Goal: Task Accomplishment & Management: Complete application form

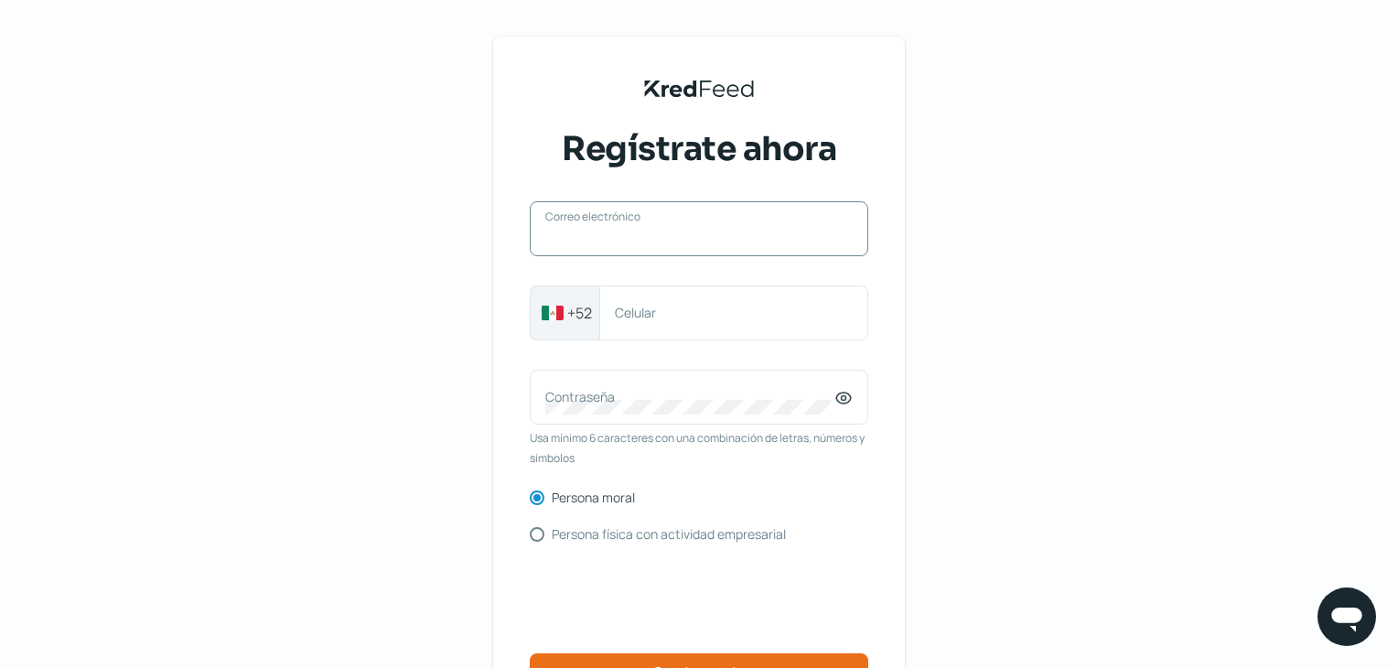
click at [638, 239] on input "Correo electrónico" at bounding box center [699, 238] width 308 height 16
type input "adriana.leal.romero@gmail.com"
type input "8115399037"
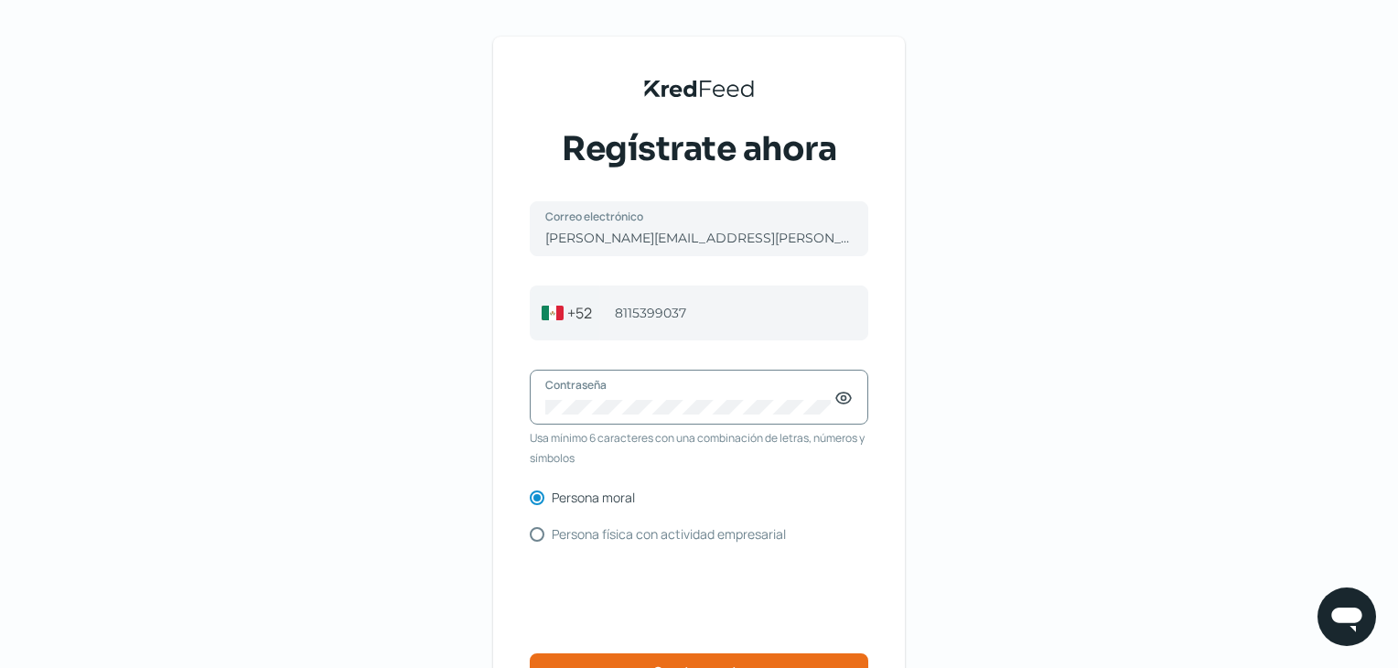
click at [431, 470] on div "KredFeed's Black Logo Regístrate ahora adriana.leal.romero@gmail.com Correo ele…" at bounding box center [699, 420] width 1398 height 841
click at [851, 404] on icon at bounding box center [843, 399] width 15 height 11
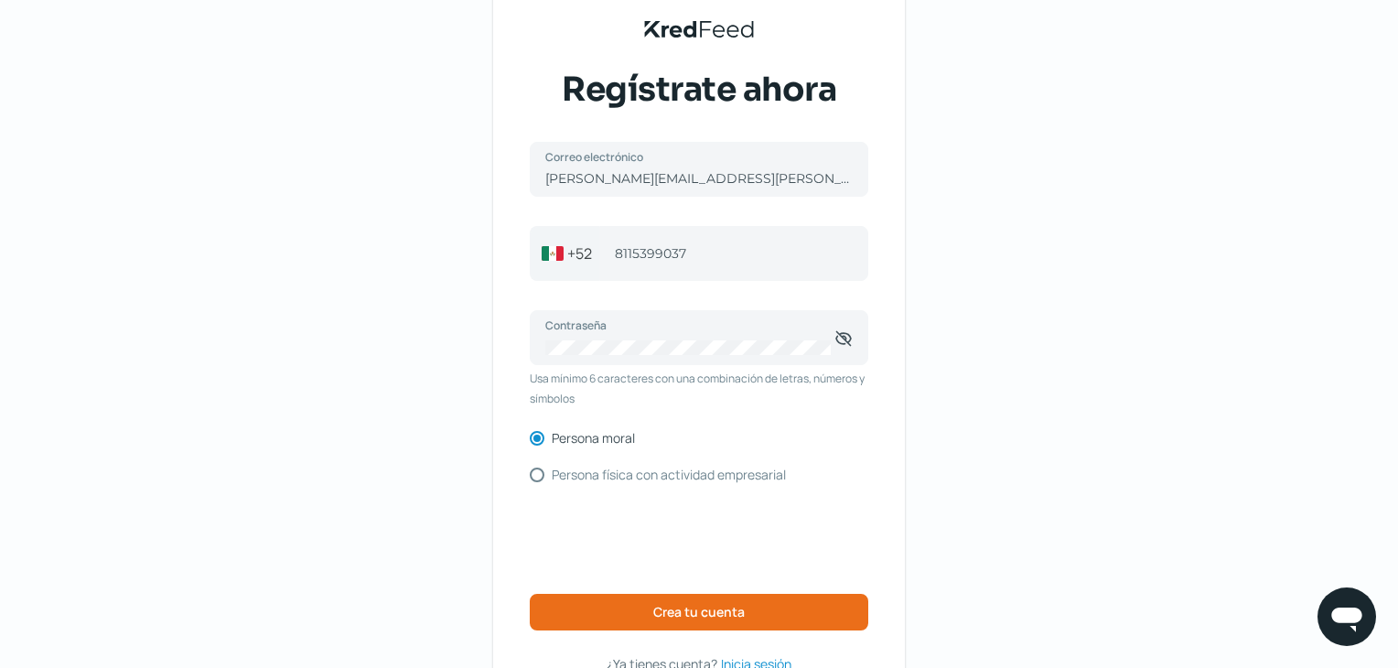
scroll to position [92, 0]
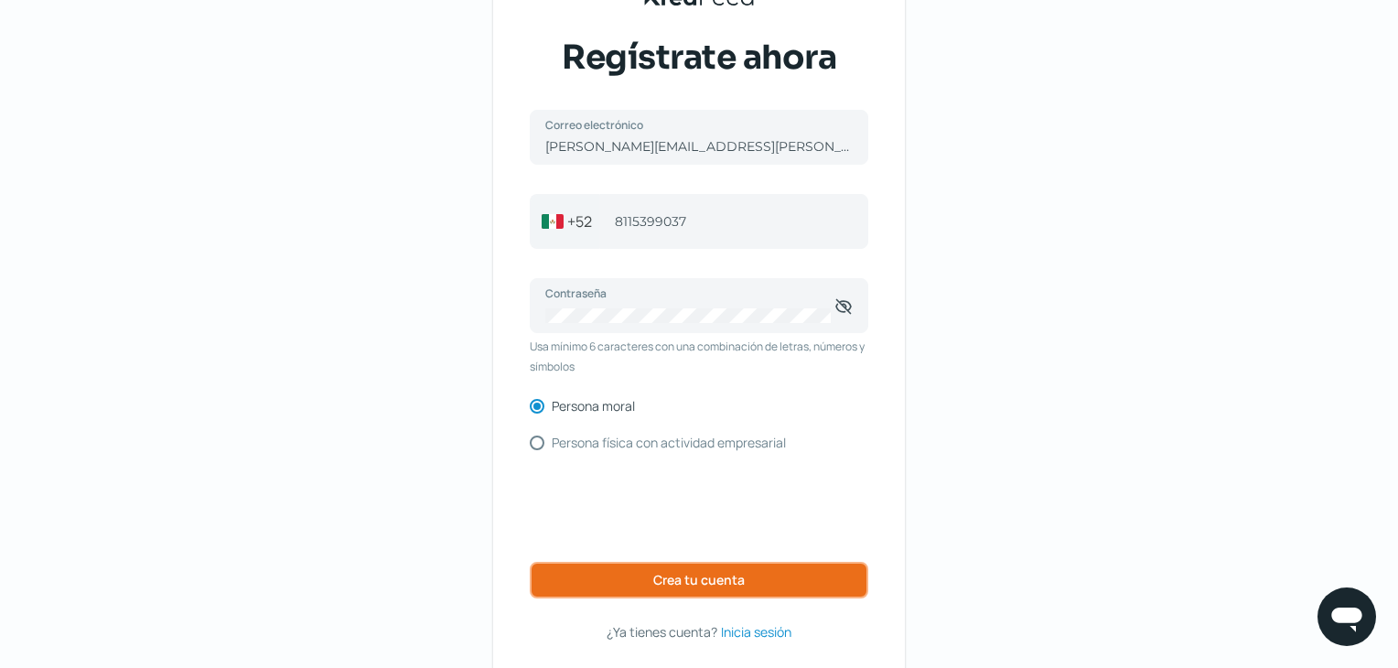
click at [721, 578] on span "Crea tu cuenta" at bounding box center [699, 580] width 92 height 13
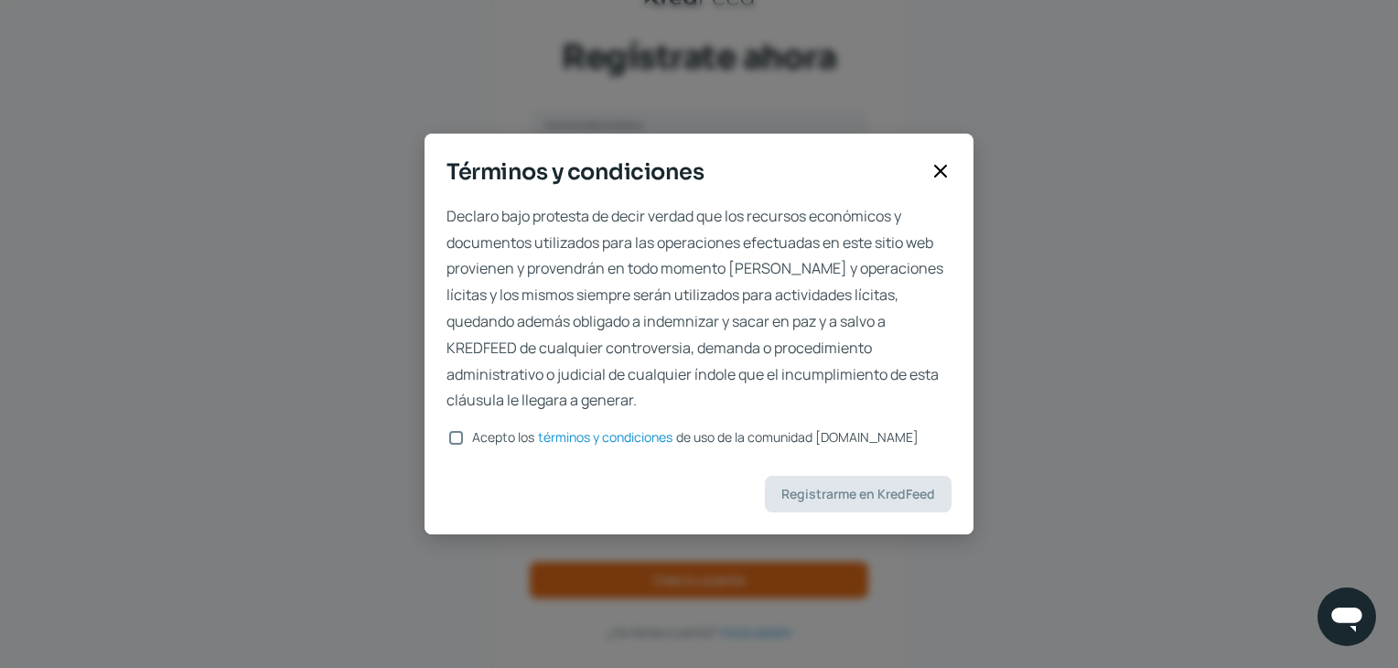
click at [462, 435] on input "Acepto los términos y condiciones de uso de la comunidad kredfeed.com" at bounding box center [456, 438] width 14 height 14
checkbox input "true"
click at [842, 493] on span "Registrarme en KredFeed" at bounding box center [859, 494] width 154 height 13
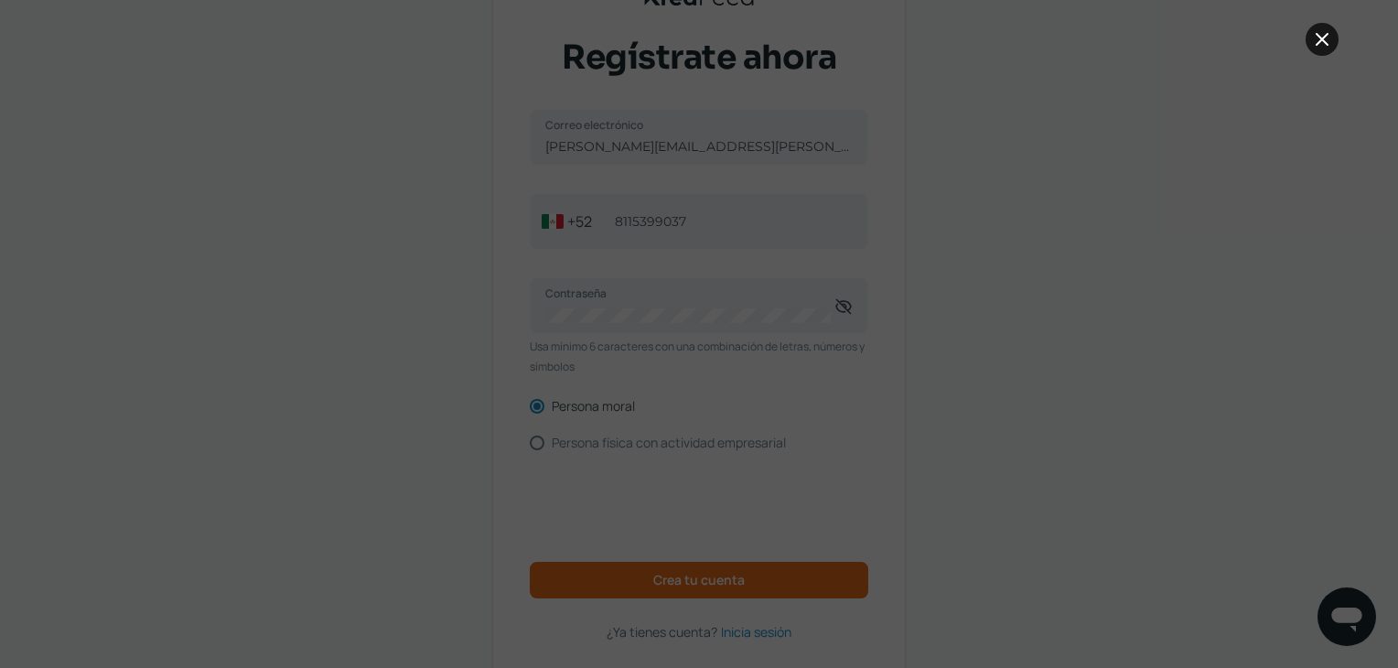
click at [1322, 43] on icon at bounding box center [1322, 39] width 22 height 22
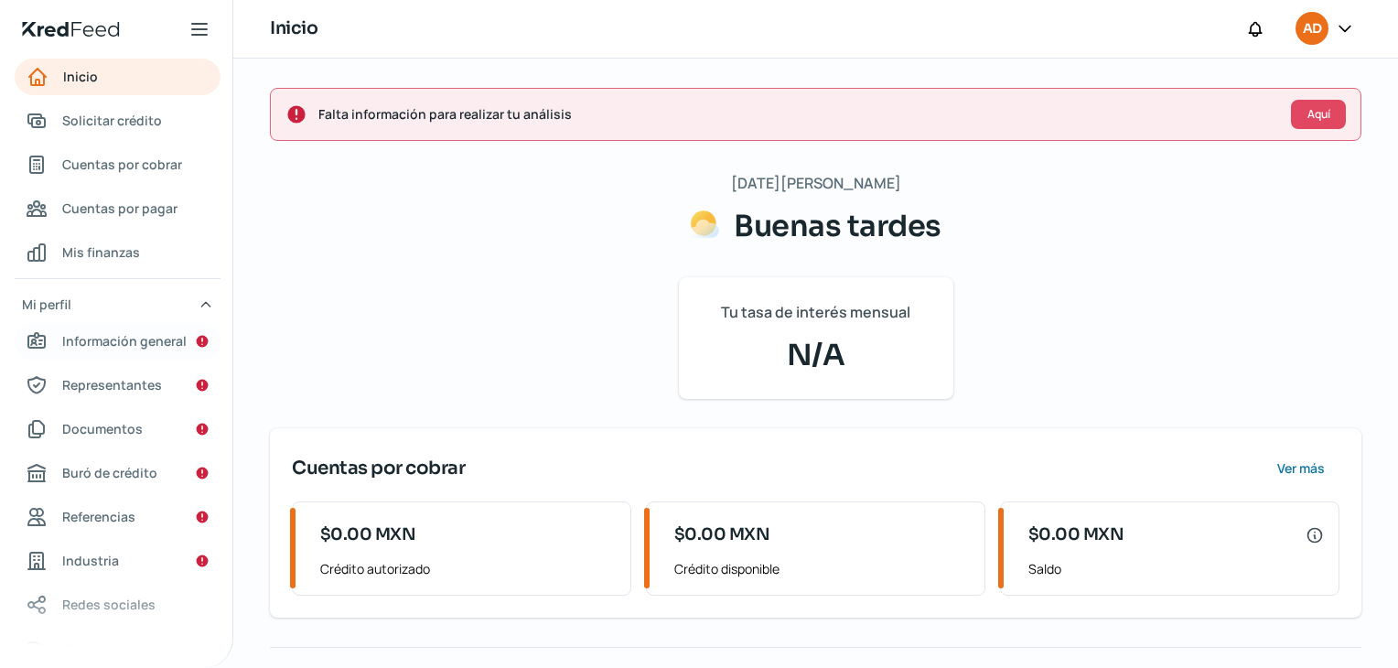
click at [161, 341] on span "Información general" at bounding box center [124, 340] width 124 height 23
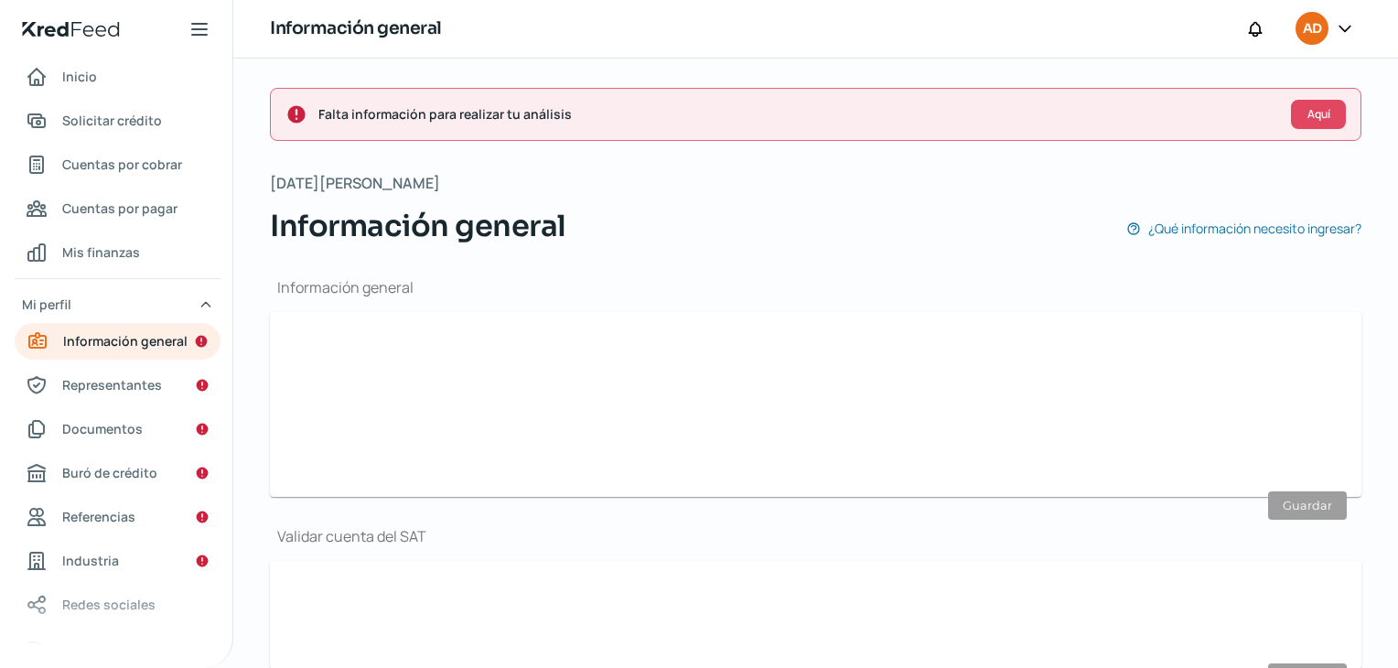
type input "adriana.leal.romero@gmail.com"
type input "81 - 1539 - 9037"
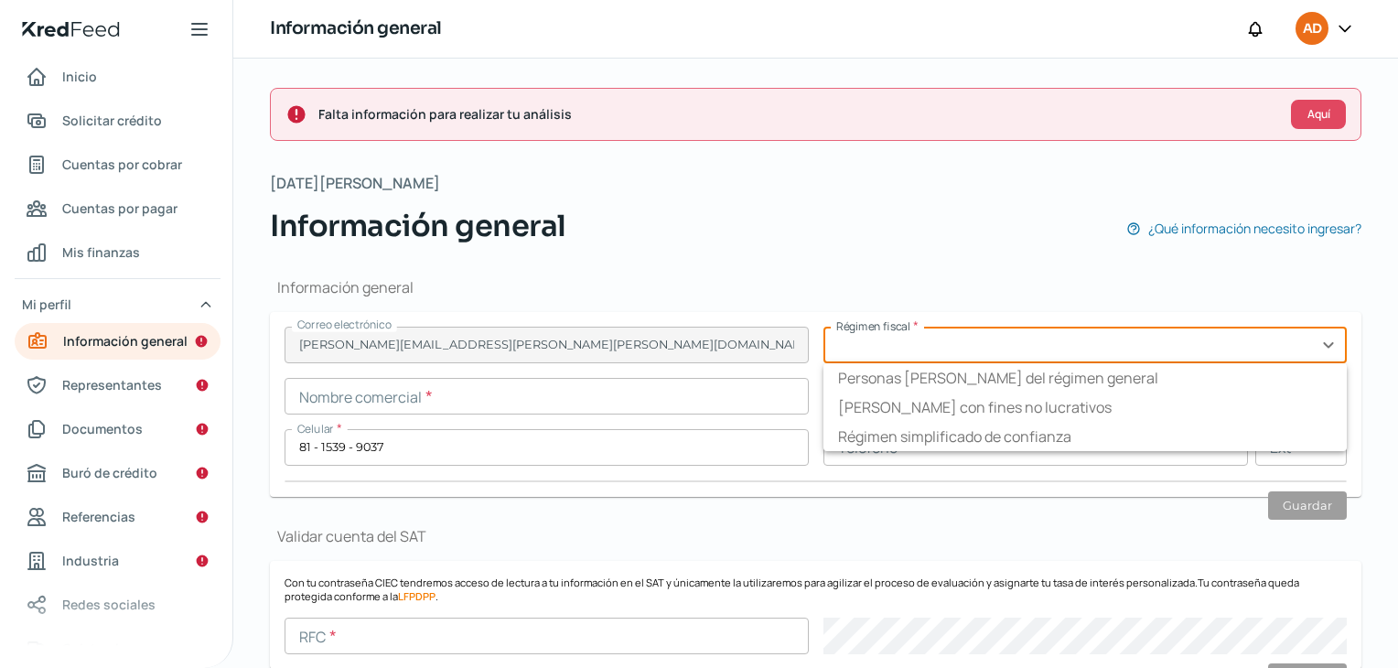
click at [996, 349] on input "text" at bounding box center [1086, 345] width 524 height 37
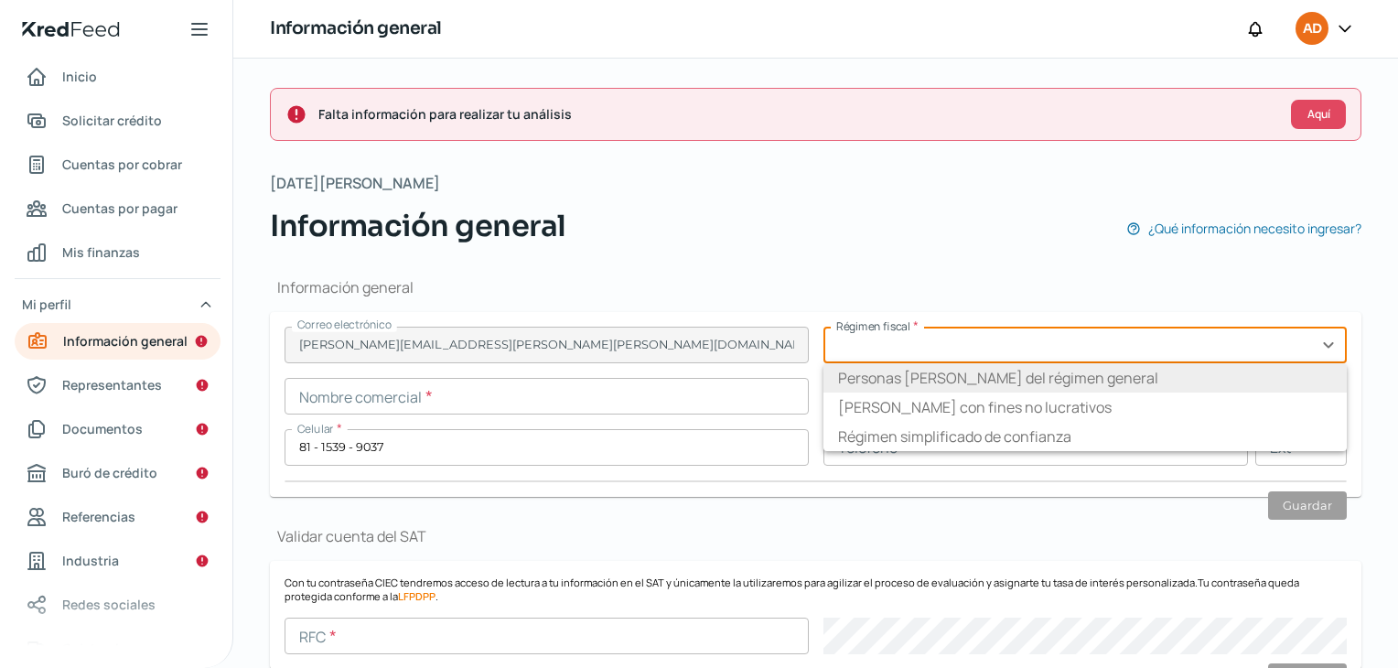
scroll to position [92, 0]
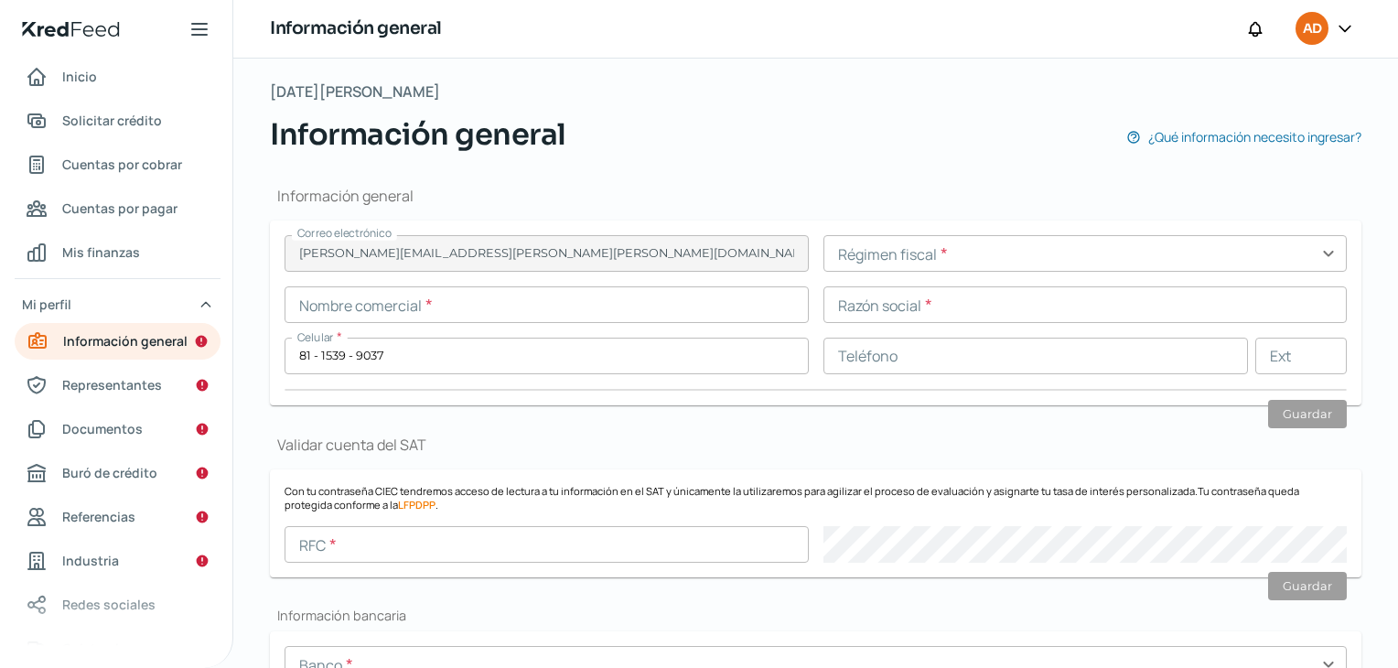
click at [881, 152] on div "Información general ¿Qué información necesito ingresar?" at bounding box center [816, 135] width 1092 height 44
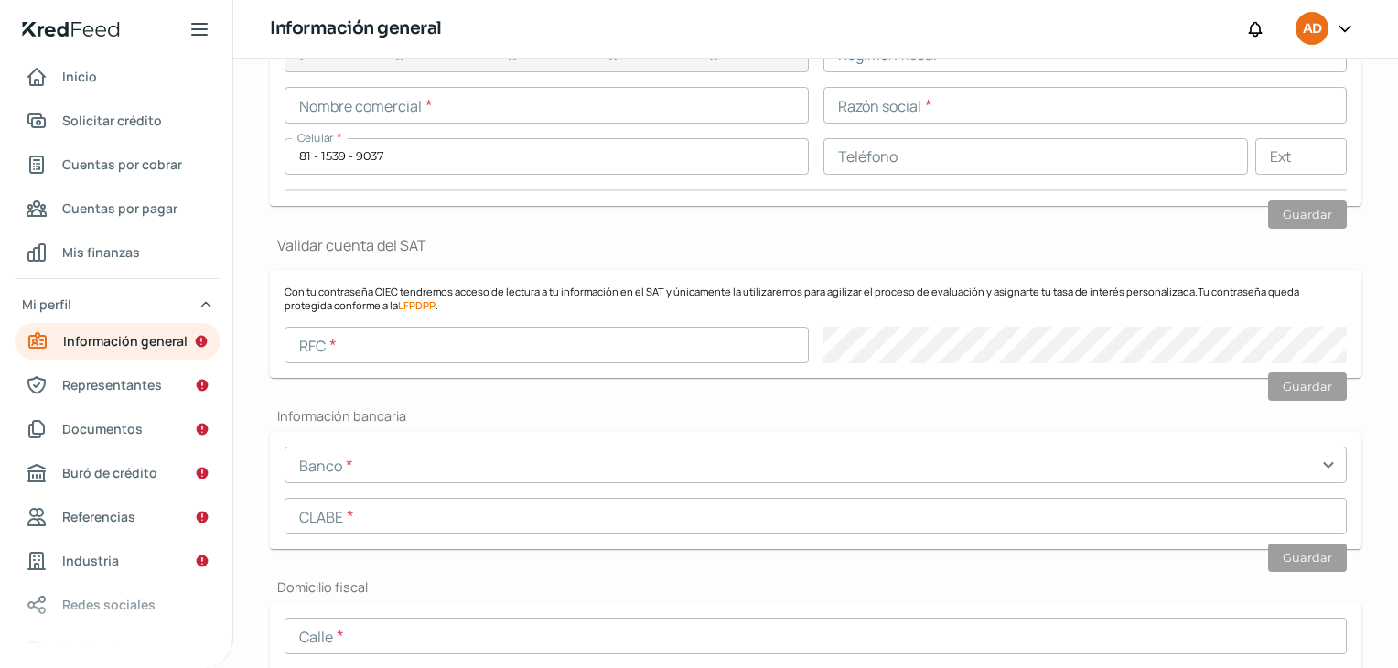
scroll to position [0, 0]
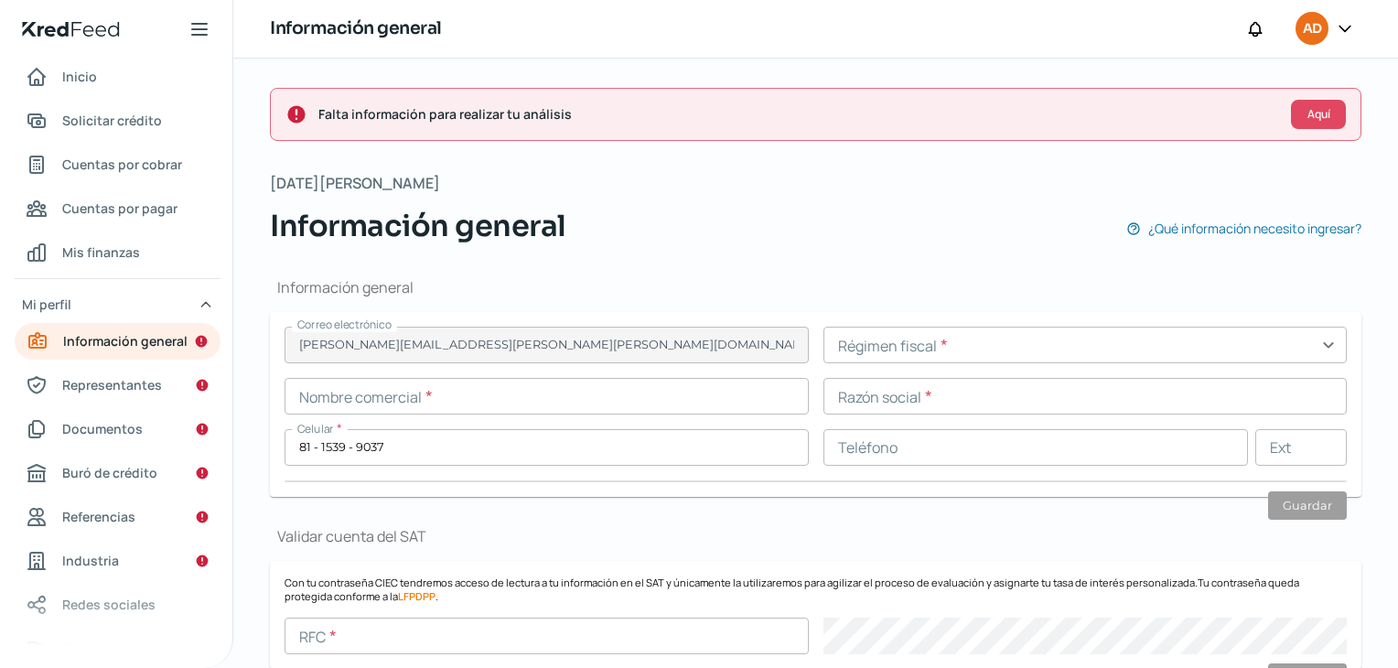
click at [1355, 23] on icon at bounding box center [1345, 28] width 18 height 18
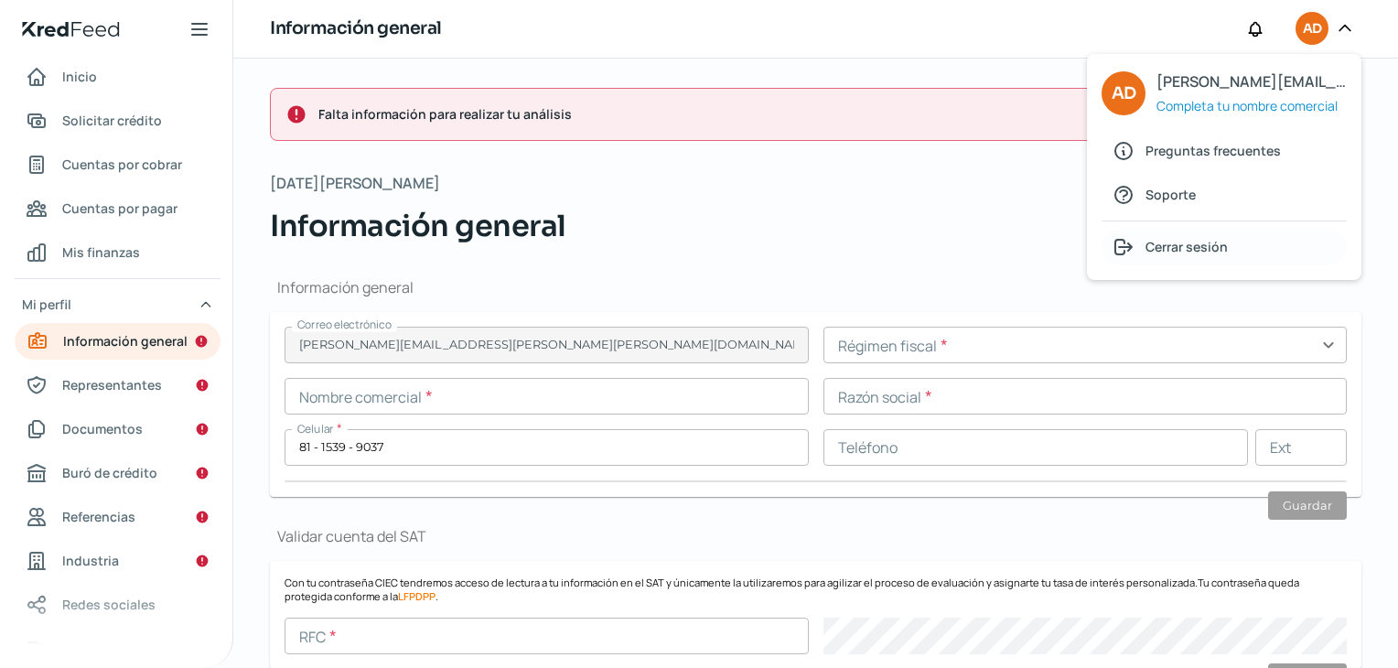
click at [1219, 251] on span "Cerrar sesión" at bounding box center [1187, 246] width 82 height 23
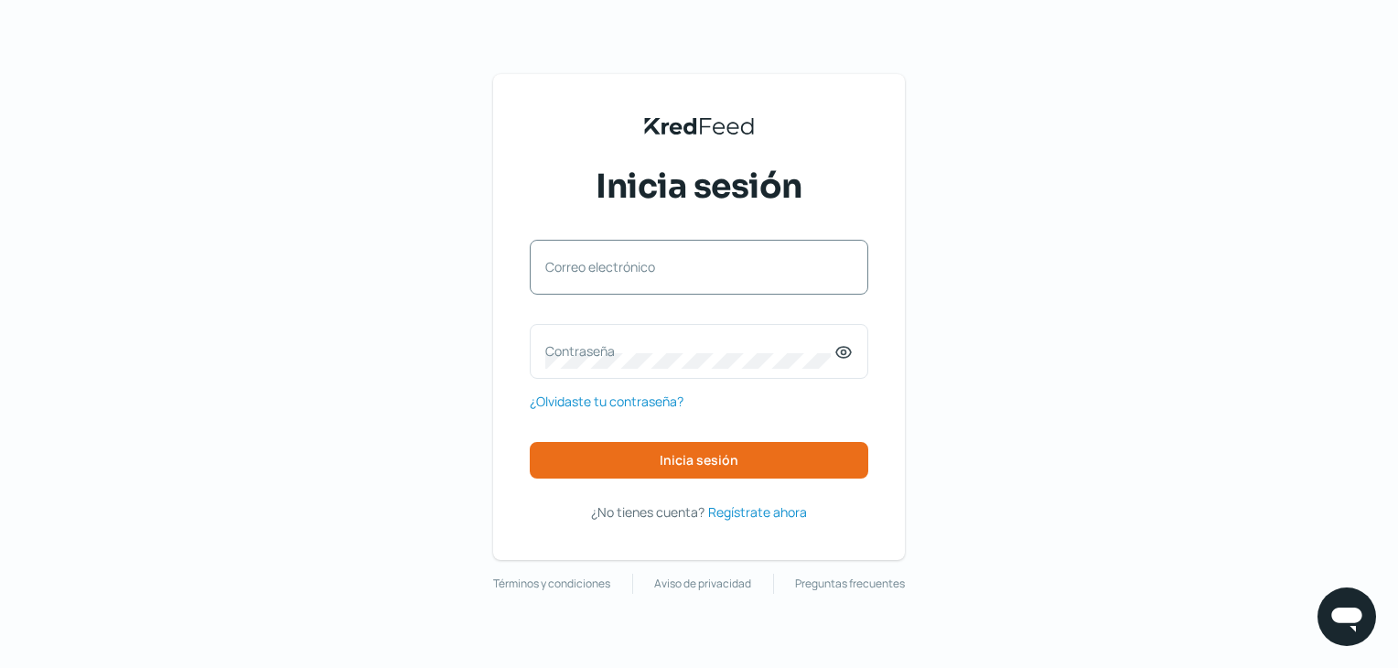
click at [651, 274] on label "Correo electrónico" at bounding box center [689, 266] width 289 height 17
click at [651, 274] on input "Correo electrónico" at bounding box center [699, 276] width 308 height 16
type input "[EMAIL_ADDRESS][DOMAIN_NAME]"
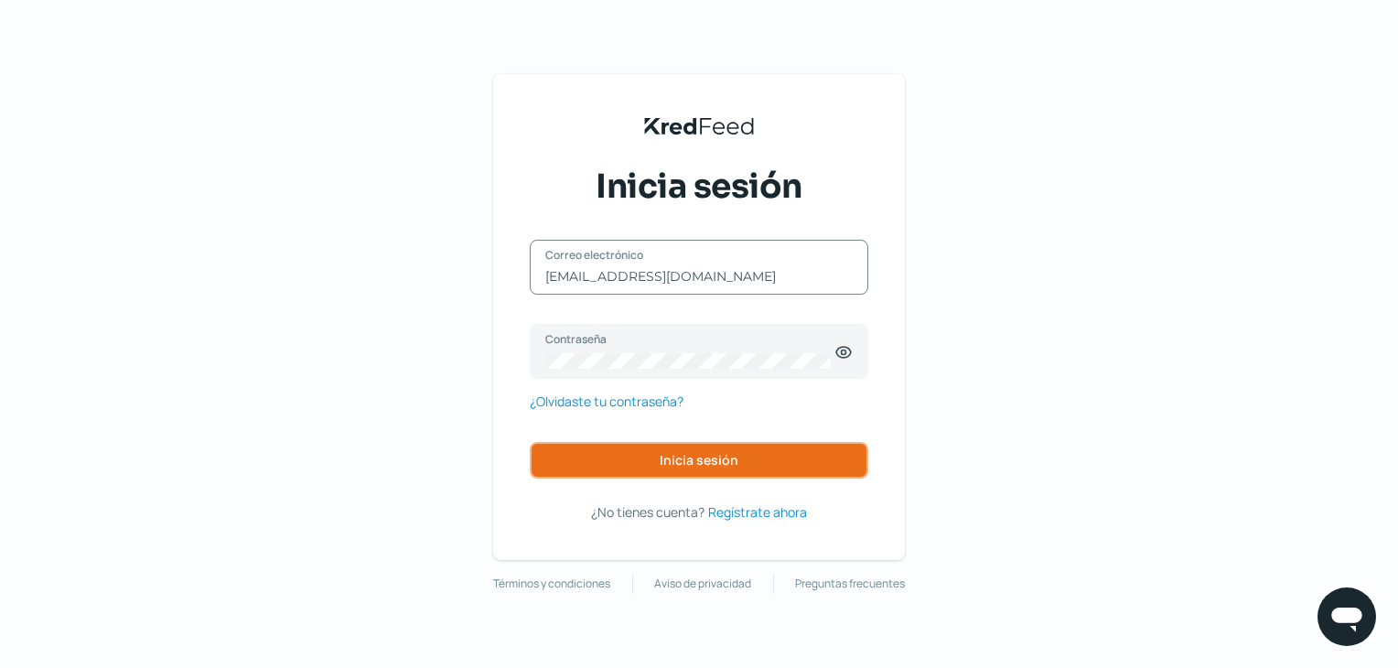
click at [730, 467] on span "Inicia sesión" at bounding box center [699, 460] width 79 height 13
